Goal: Find specific page/section: Find specific page/section

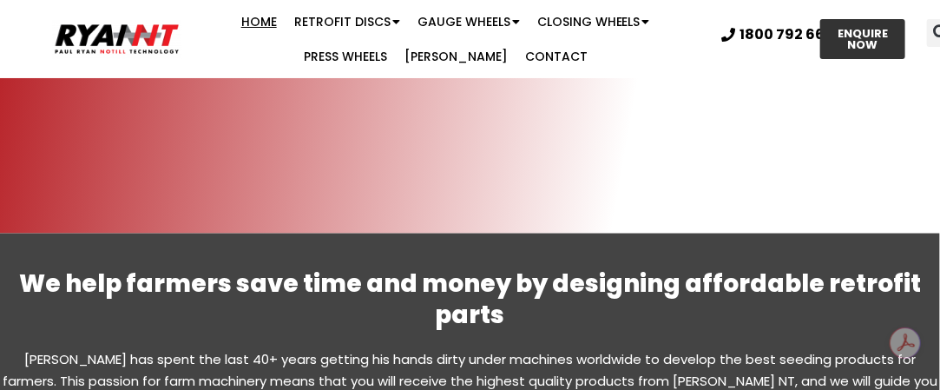
scroll to position [785, 0]
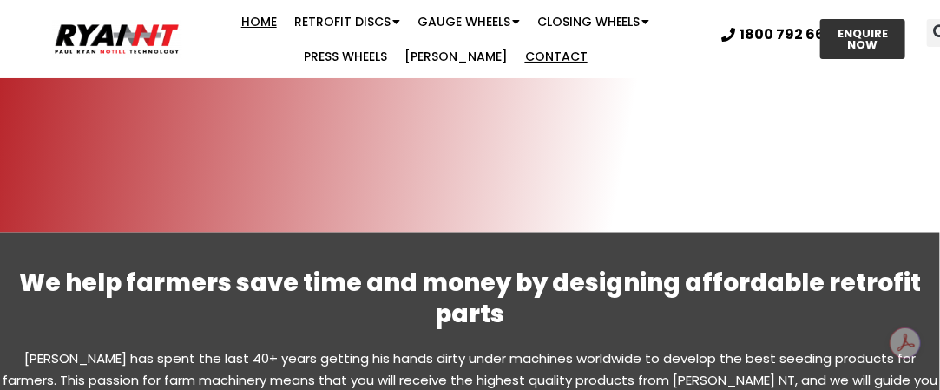
click at [516, 56] on link "Contact" at bounding box center [556, 56] width 80 height 35
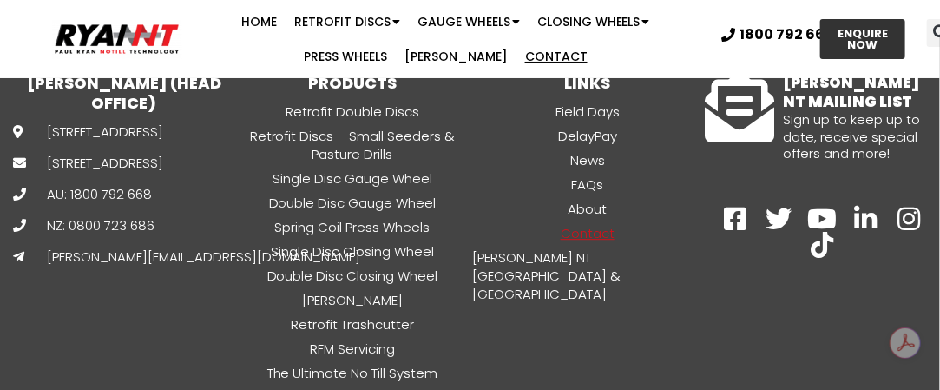
scroll to position [1552, 0]
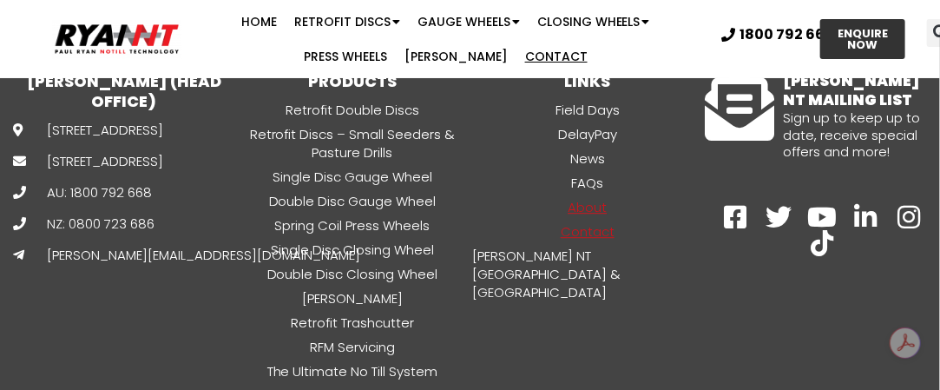
click at [588, 197] on link "About" at bounding box center [587, 207] width 235 height 20
